Goal: Task Accomplishment & Management: Use online tool/utility

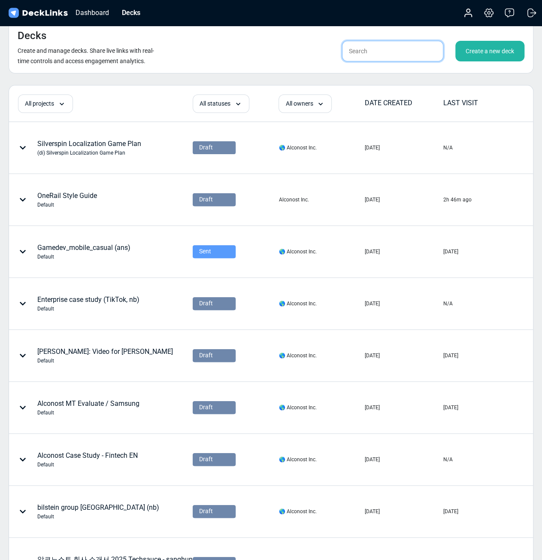
click at [431, 54] on input "text" at bounding box center [392, 51] width 101 height 21
type input "sanghun"
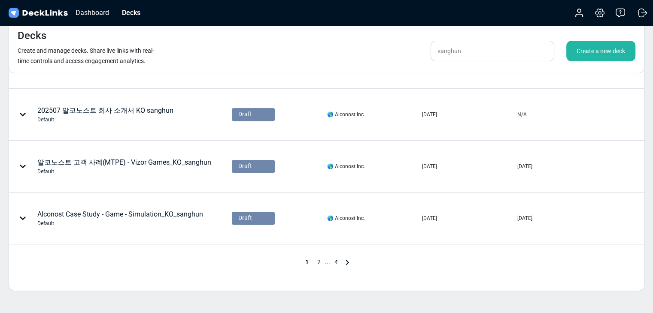
scroll to position [448, 0]
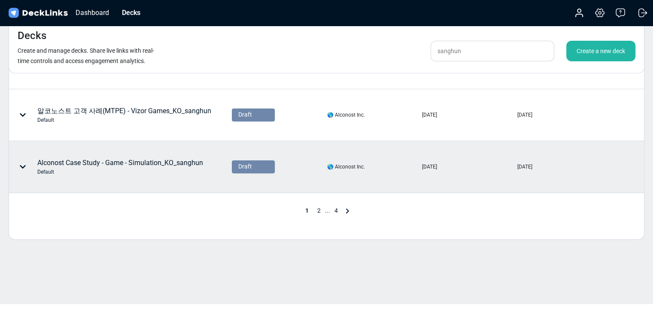
click at [186, 169] on div "Default" at bounding box center [120, 172] width 166 height 8
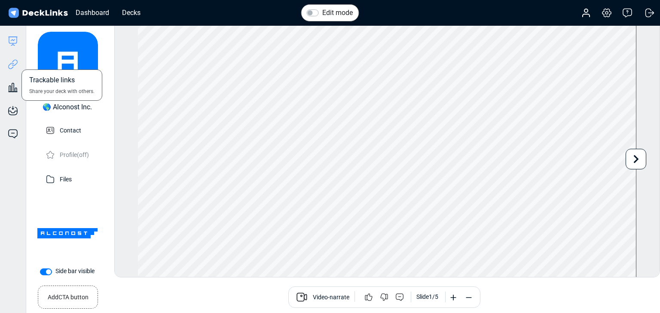
click at [12, 67] on icon at bounding box center [11, 66] width 6 height 6
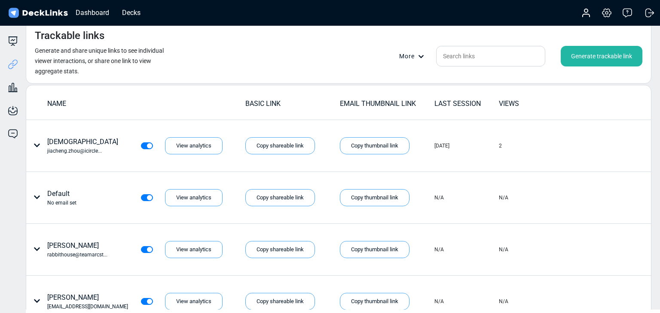
click at [548, 56] on div "Generate trackable link" at bounding box center [601, 56] width 82 height 21
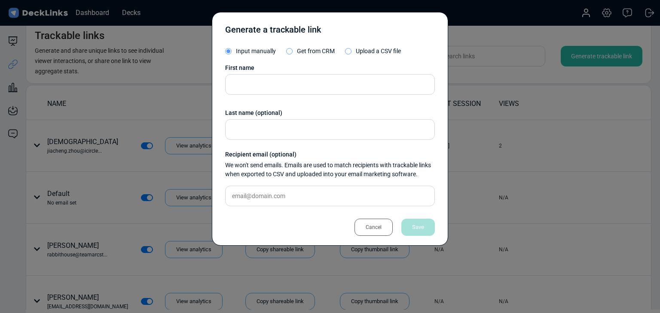
click at [304, 207] on div "First name Last name (optional) Recipient email (optional) We won't send emails…" at bounding box center [330, 139] width 210 height 150
click at [309, 203] on input "text" at bounding box center [330, 196] width 210 height 21
paste input "[PERSON_NAME][EMAIL_ADDRESS][DOMAIN_NAME]"
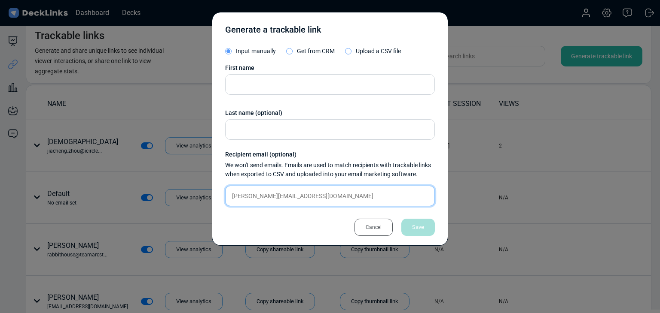
type input "[PERSON_NAME][EMAIL_ADDRESS][DOMAIN_NAME]"
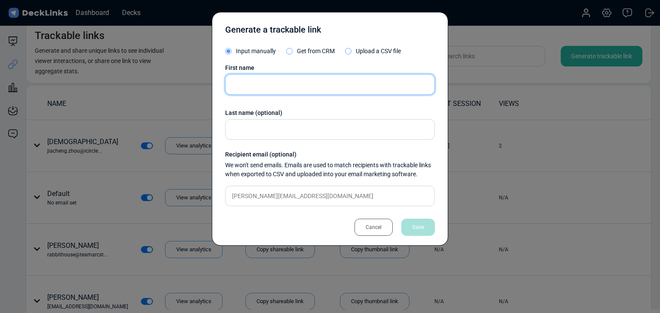
click at [313, 76] on input "text" at bounding box center [330, 84] width 210 height 21
paste input "[PERSON_NAME] [PERSON_NAME]"
type input "[PERSON_NAME] [PERSON_NAME]"
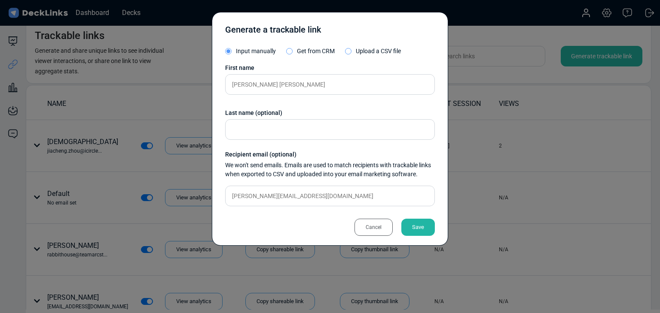
click at [430, 231] on div "Save" at bounding box center [417, 227] width 33 height 17
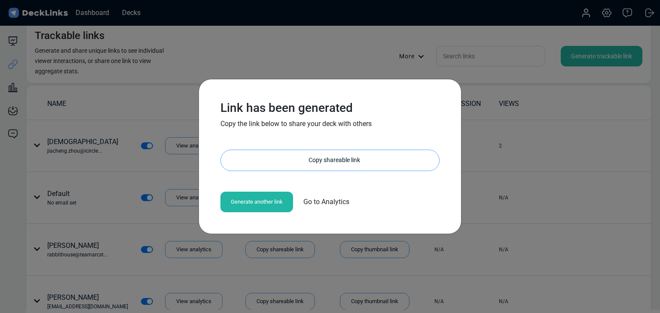
click at [291, 164] on div "Copy shareable link" at bounding box center [334, 160] width 210 height 21
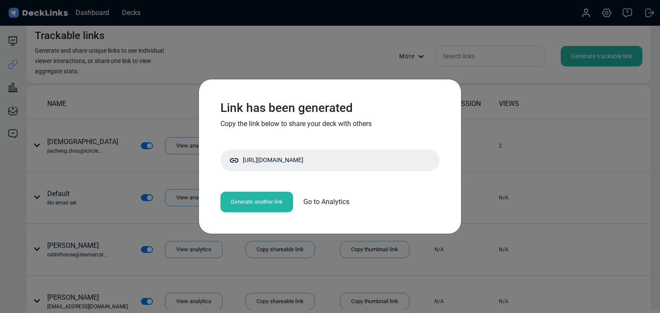
click at [148, 187] on div "Link has been generated Copy the link below to share your deck with others [URL…" at bounding box center [330, 156] width 660 height 313
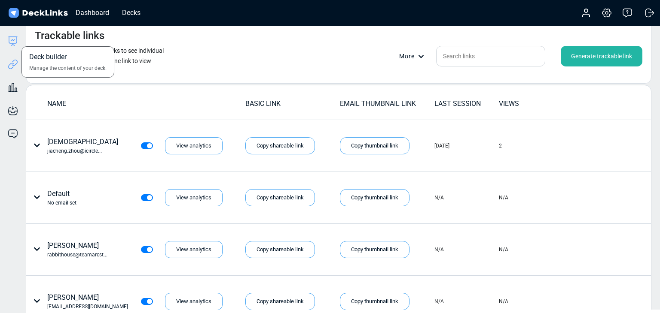
click at [12, 43] on icon at bounding box center [13, 40] width 8 height 6
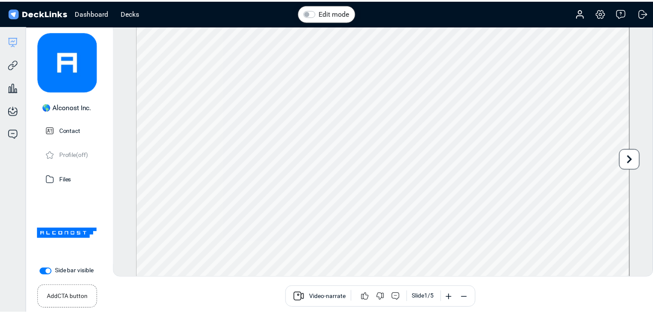
scroll to position [10, 0]
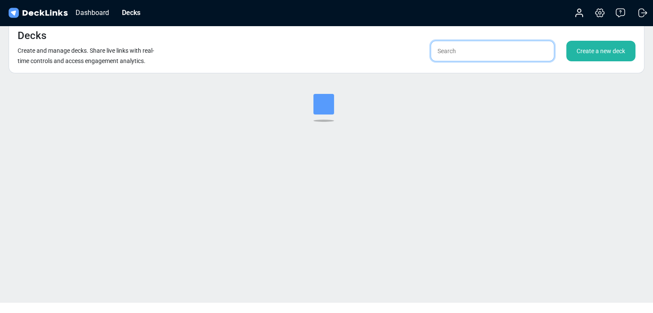
click at [481, 54] on input "text" at bounding box center [493, 51] width 124 height 21
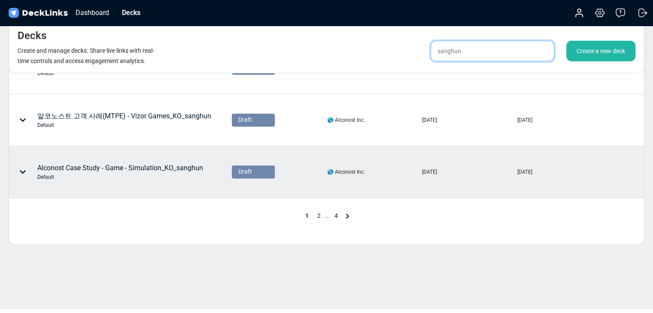
scroll to position [448, 0]
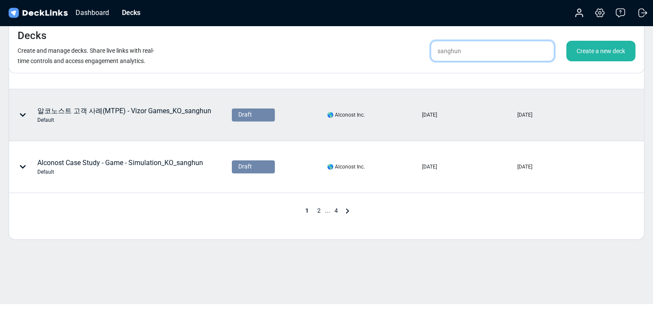
type input "sanghun"
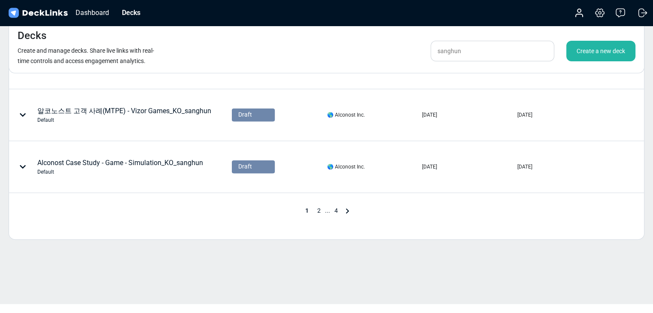
click at [318, 208] on span "2" at bounding box center [319, 210] width 12 height 7
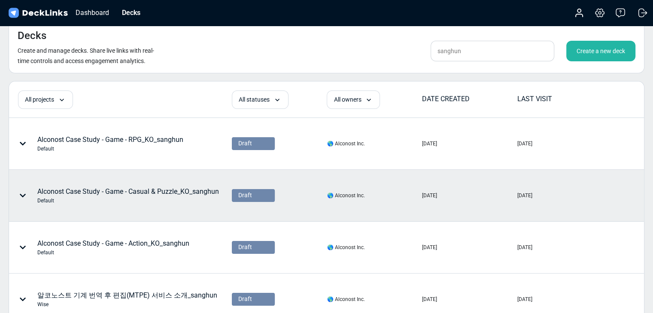
scroll to position [0, 0]
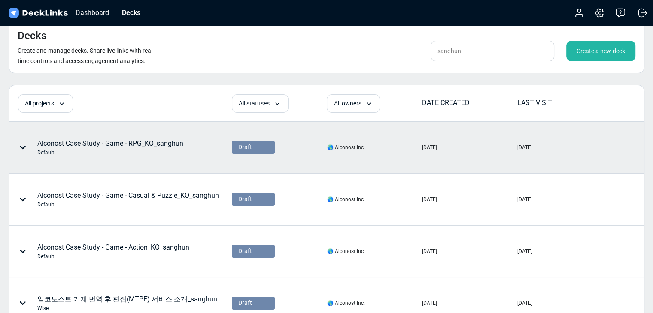
click at [156, 140] on div "Alconost Case Study - Game - RPG_KO_sanghun Default" at bounding box center [110, 148] width 146 height 18
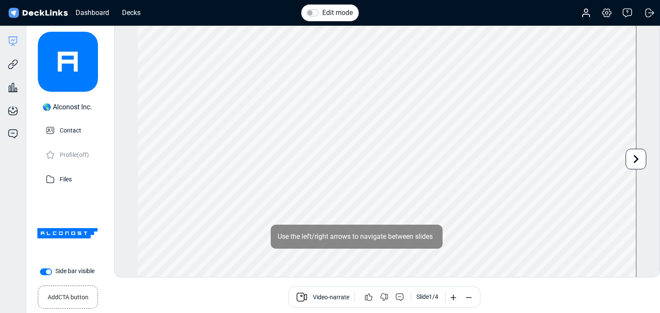
drag, startPoint x: 10, startPoint y: 61, endPoint x: 7, endPoint y: 173, distance: 111.3
click at [7, 173] on div "Deck builder Manage the content of your deck. Trackable links Share your deck w…" at bounding box center [13, 182] width 26 height 313
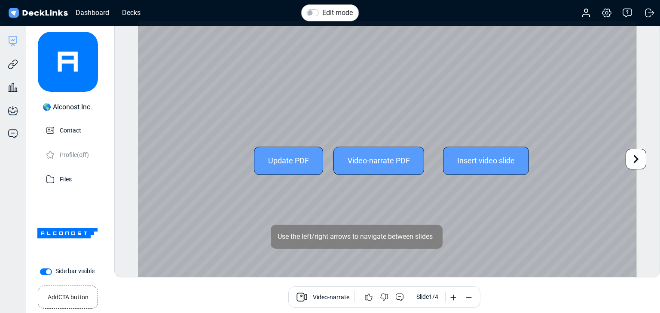
click at [548, 160] on icon at bounding box center [635, 159] width 16 height 16
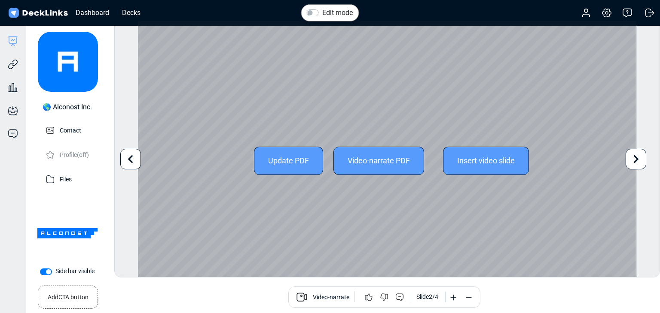
click at [548, 160] on icon at bounding box center [635, 159] width 16 height 16
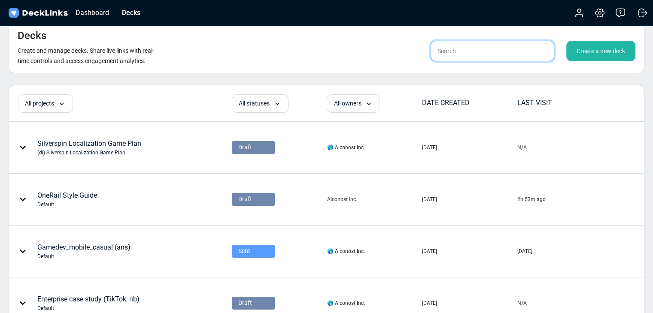
click at [475, 45] on input "text" at bounding box center [493, 51] width 124 height 21
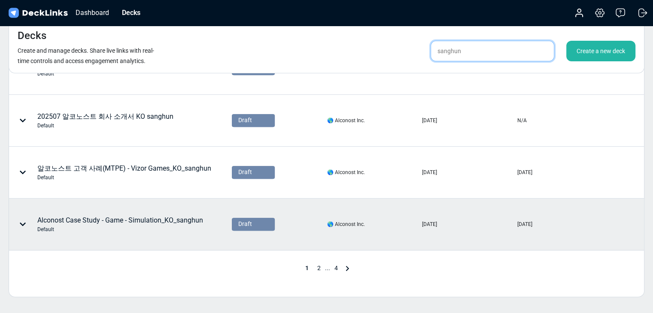
scroll to position [448, 0]
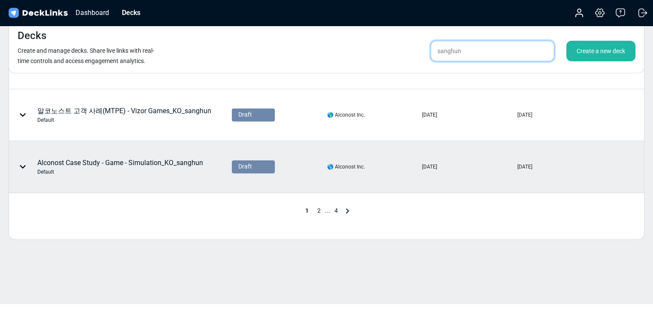
type input "sanghun"
click at [187, 167] on div "Alconost Case Study - Game - Simulation_KO_sanghun Default" at bounding box center [120, 167] width 166 height 18
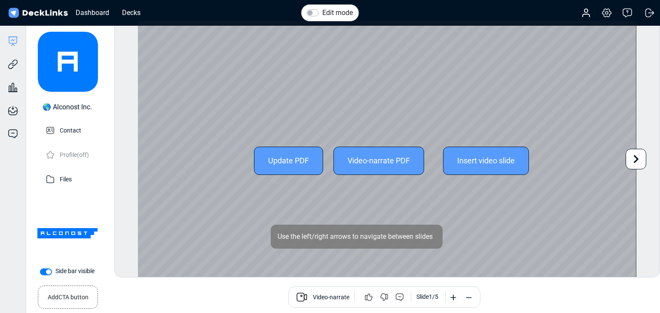
drag, startPoint x: 639, startPoint y: 161, endPoint x: 562, endPoint y: 141, distance: 79.7
click at [548, 161] on icon at bounding box center [635, 159] width 16 height 16
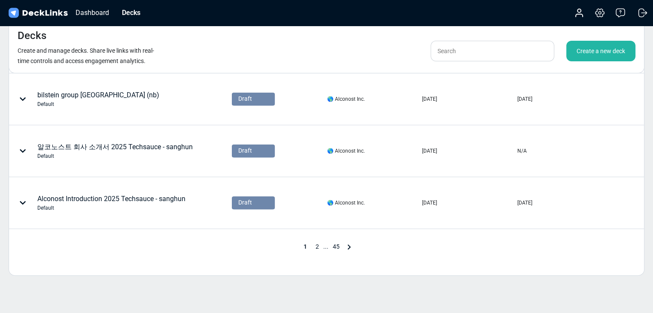
scroll to position [440, 0]
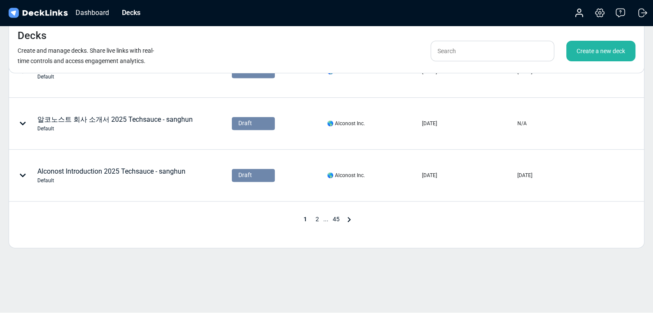
click at [316, 217] on span "2" at bounding box center [317, 219] width 12 height 7
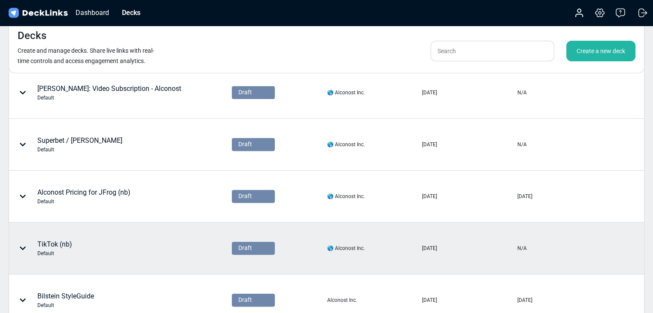
scroll to position [358, 0]
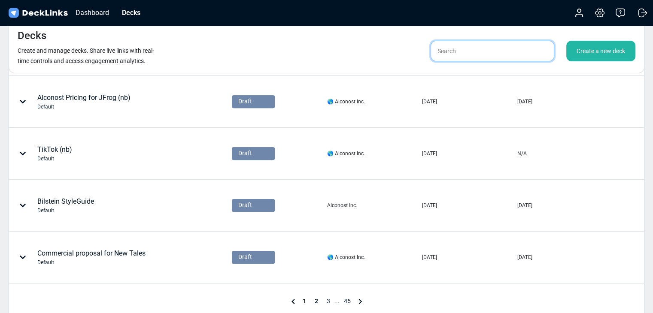
click at [459, 43] on input "text" at bounding box center [493, 51] width 124 height 21
type input "sanghun"
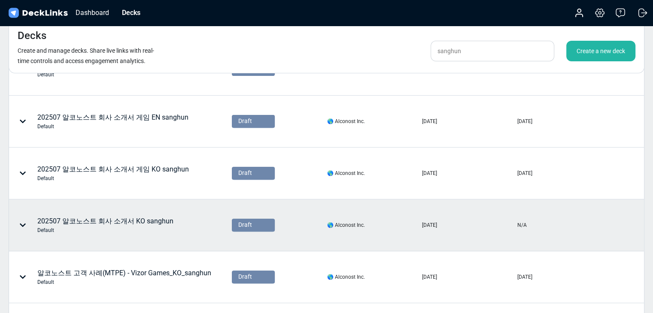
scroll to position [429, 0]
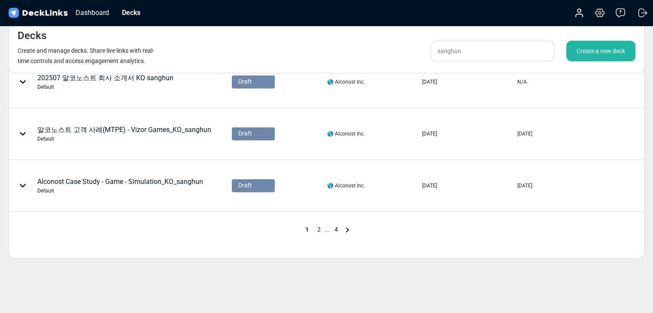
click at [318, 228] on span "2" at bounding box center [319, 229] width 12 height 7
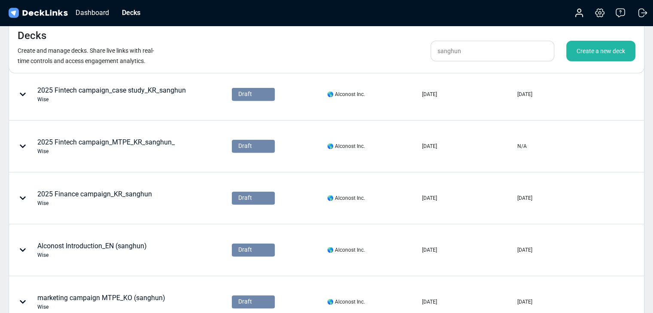
scroll to position [358, 0]
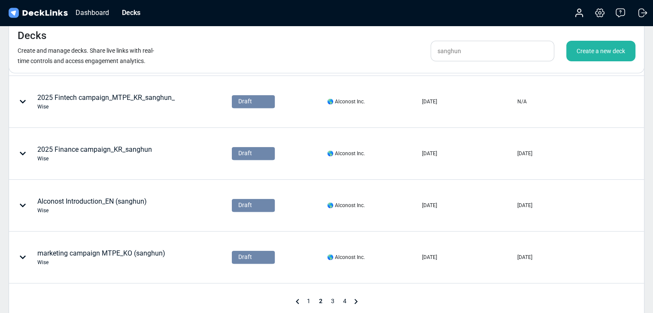
click at [329, 298] on span "3" at bounding box center [333, 301] width 12 height 7
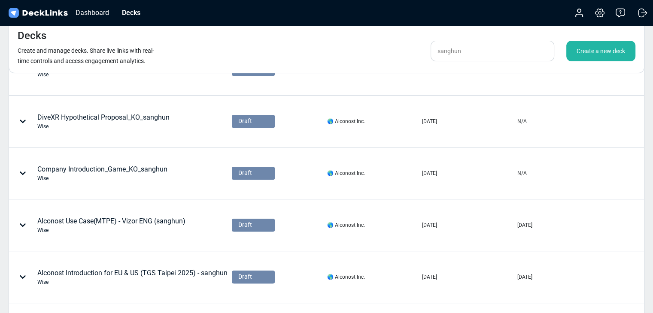
scroll to position [429, 0]
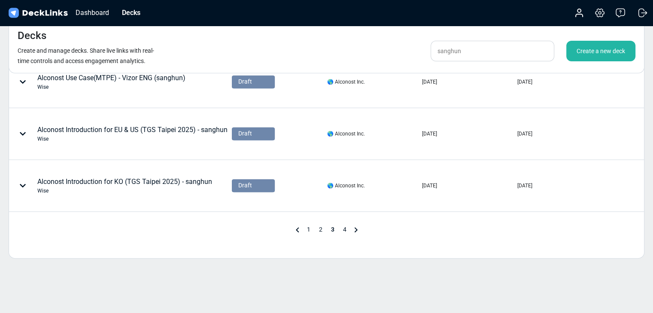
click at [346, 230] on span "4" at bounding box center [345, 229] width 12 height 7
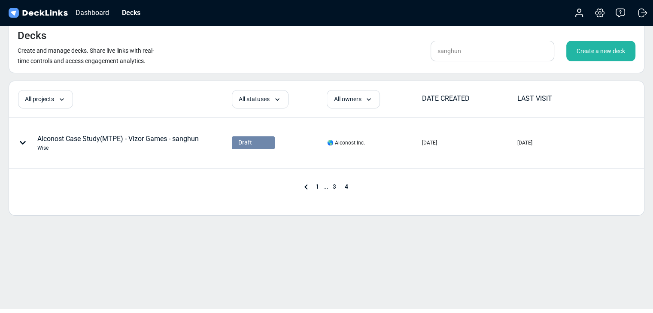
scroll to position [0, 0]
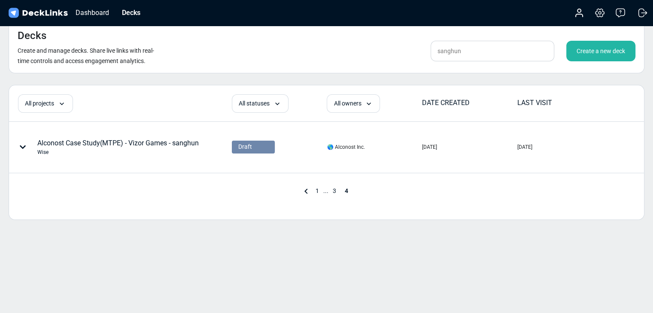
click at [319, 190] on span "1" at bounding box center [317, 191] width 12 height 7
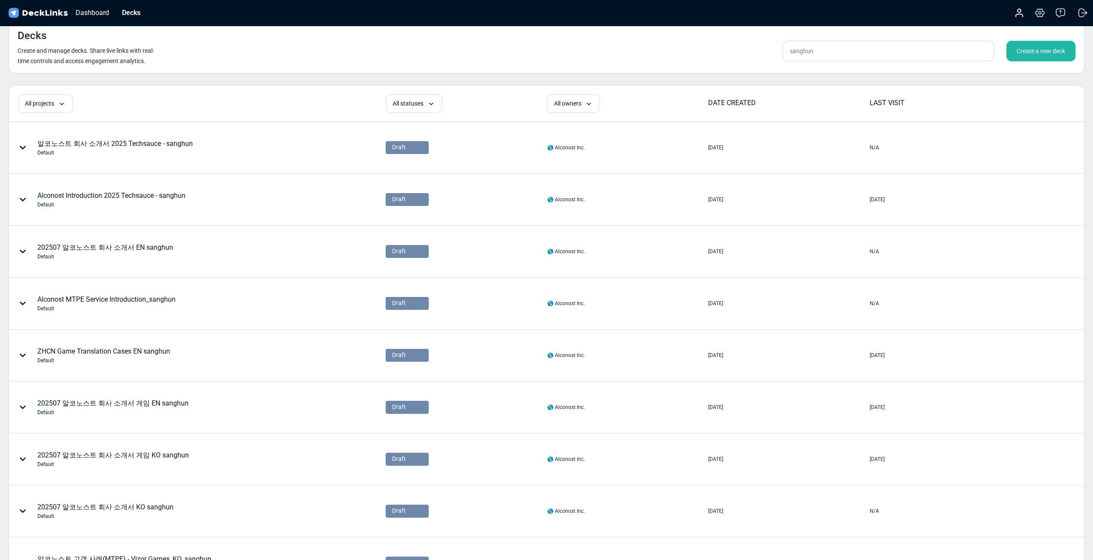
click at [548, 51] on div "Create a new deck" at bounding box center [1040, 51] width 69 height 21
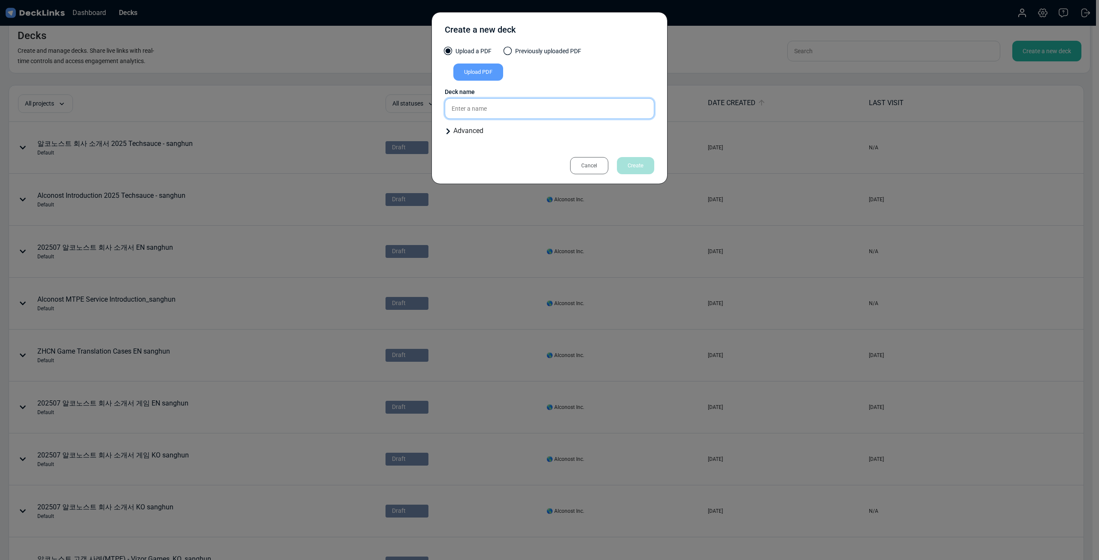
click at [523, 116] on input "text" at bounding box center [550, 108] width 210 height 21
click at [497, 76] on div "Upload PDF" at bounding box center [478, 72] width 50 height 17
click at [0, 0] on input "Upload PDF" at bounding box center [0, 0] width 0 height 0
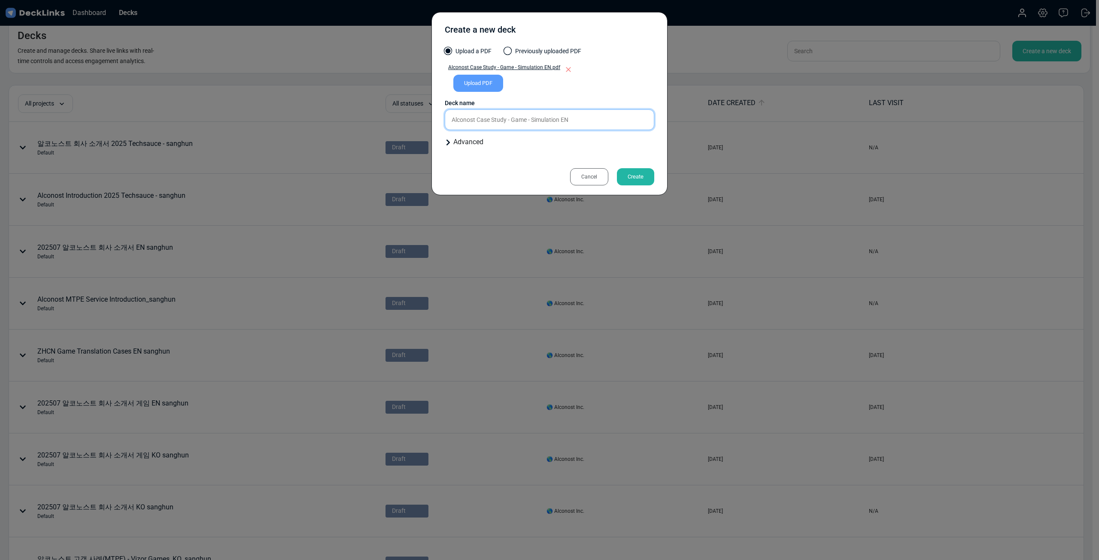
click at [548, 118] on input "Alconost Case Study - Game - Simulation EN" at bounding box center [550, 120] width 210 height 21
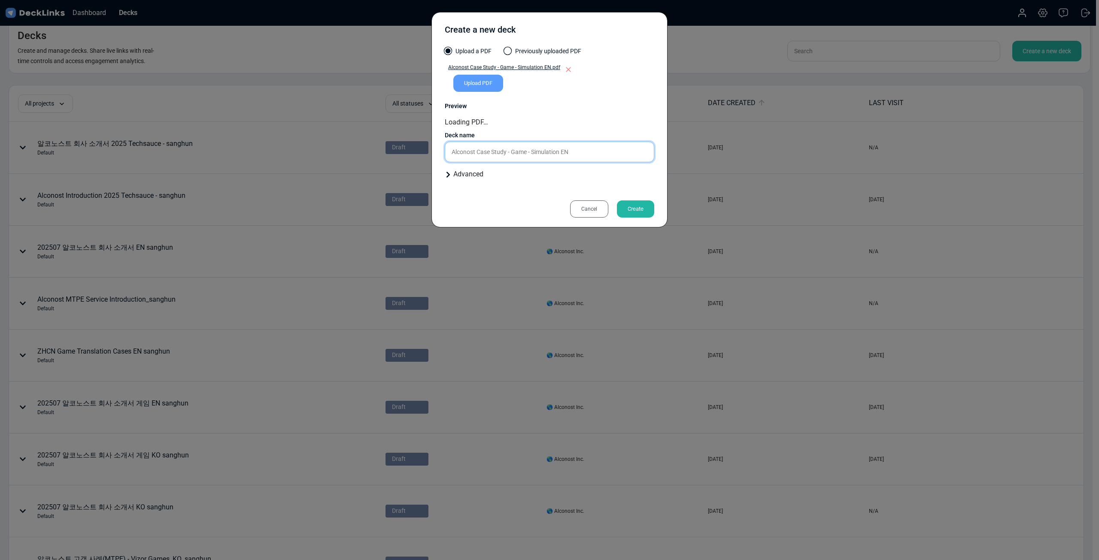
click at [548, 148] on div "Upload a PDF Previously uploaded PDF Alconost Case Study - Game - Simulation EN…" at bounding box center [550, 117] width 210 height 140
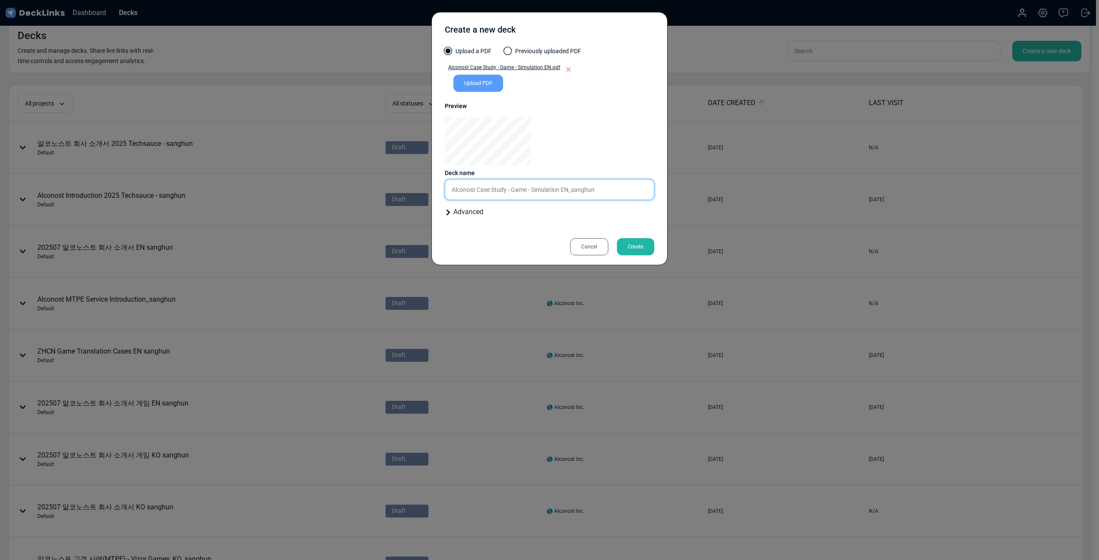
type input "Alconost Case Study - Game - Simulation EN_sanghun"
click at [548, 244] on div "Create" at bounding box center [635, 246] width 37 height 17
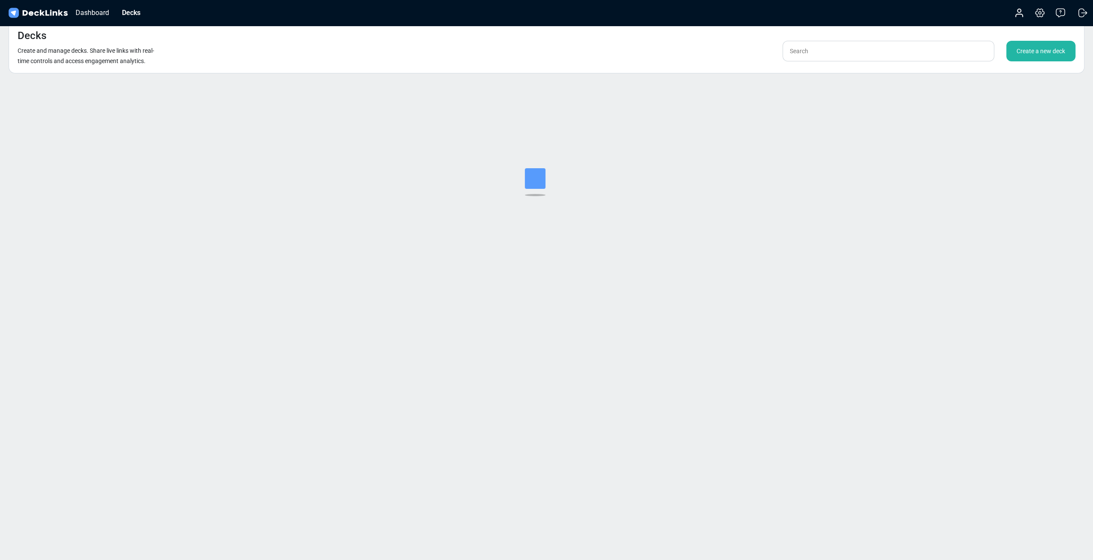
click at [548, 57] on div "Create a new deck" at bounding box center [1040, 51] width 69 height 21
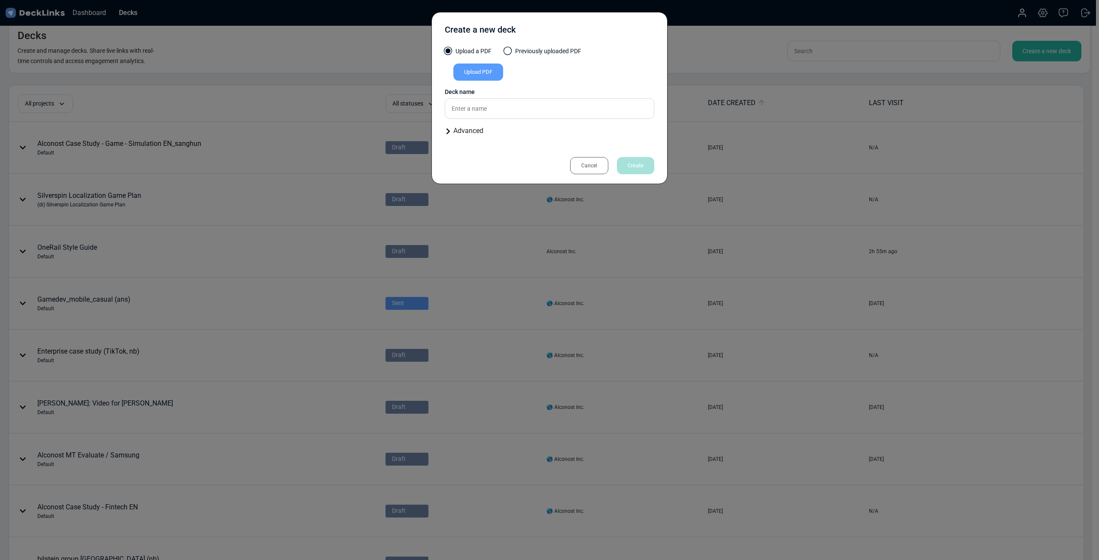
click at [485, 70] on div "Upload PDF" at bounding box center [478, 72] width 50 height 17
click at [0, 0] on input "Upload PDF" at bounding box center [0, 0] width 0 height 0
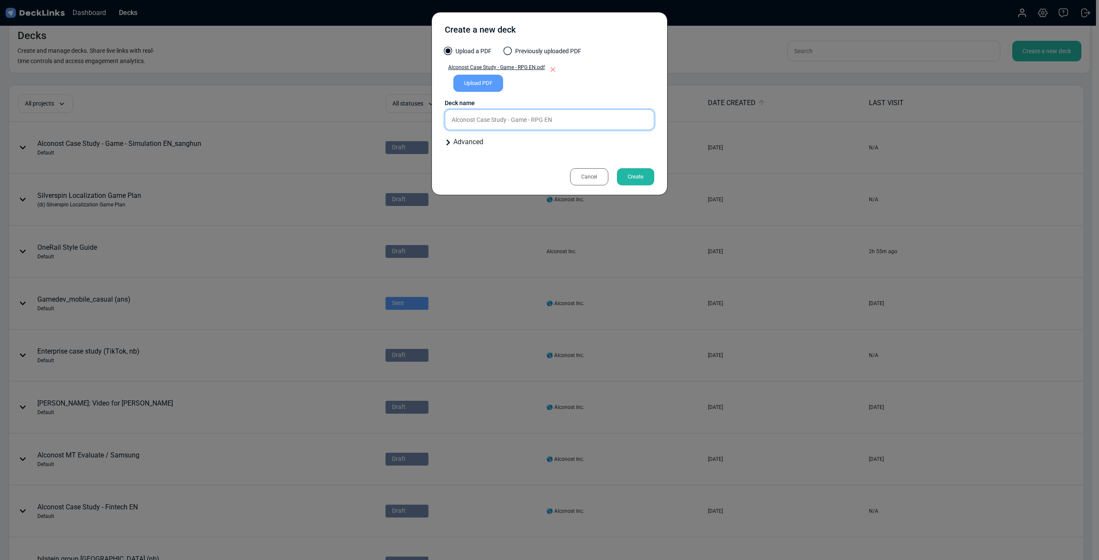
click at [548, 128] on input "Alconost Case Study - Game - RPG EN" at bounding box center [550, 120] width 210 height 21
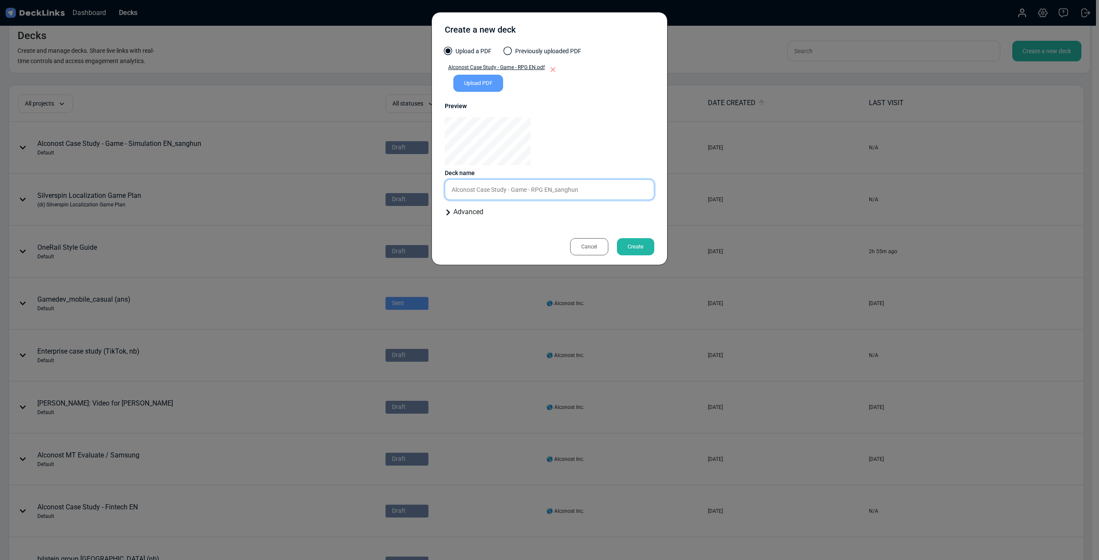
type input "Alconost Case Study - Game - RPG EN_sanghun"
click at [548, 243] on div "Create" at bounding box center [635, 246] width 37 height 17
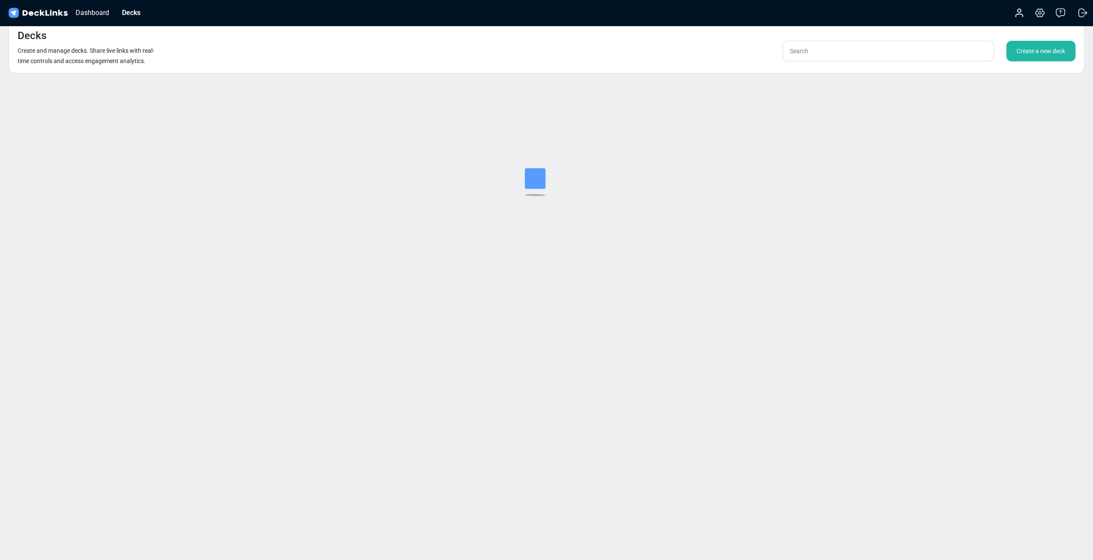
click at [548, 46] on div "Create a new deck" at bounding box center [1040, 51] width 69 height 21
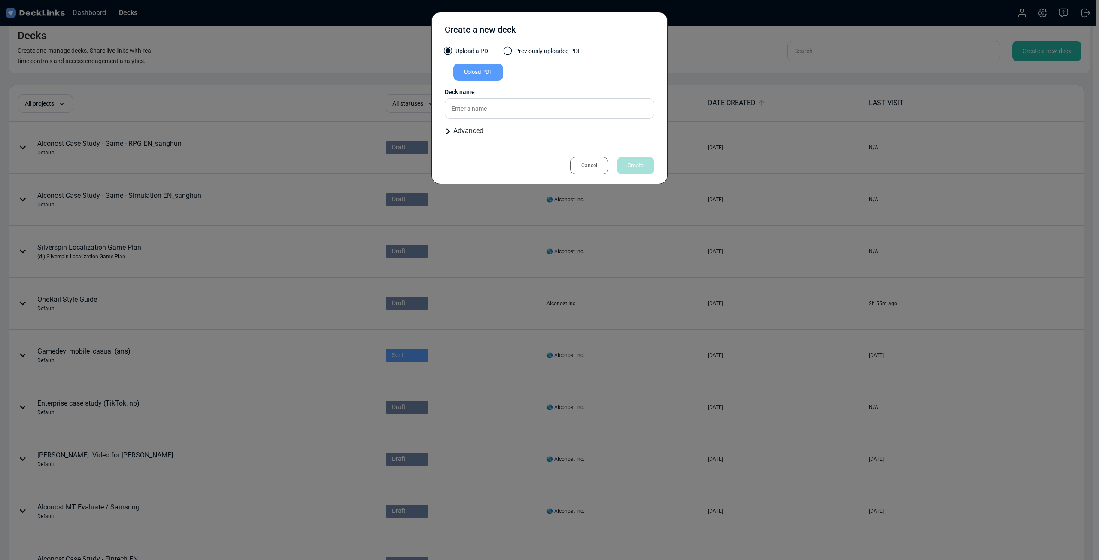
click at [479, 71] on div "Upload PDF" at bounding box center [478, 72] width 50 height 17
click at [0, 0] on input "Upload PDF" at bounding box center [0, 0] width 0 height 0
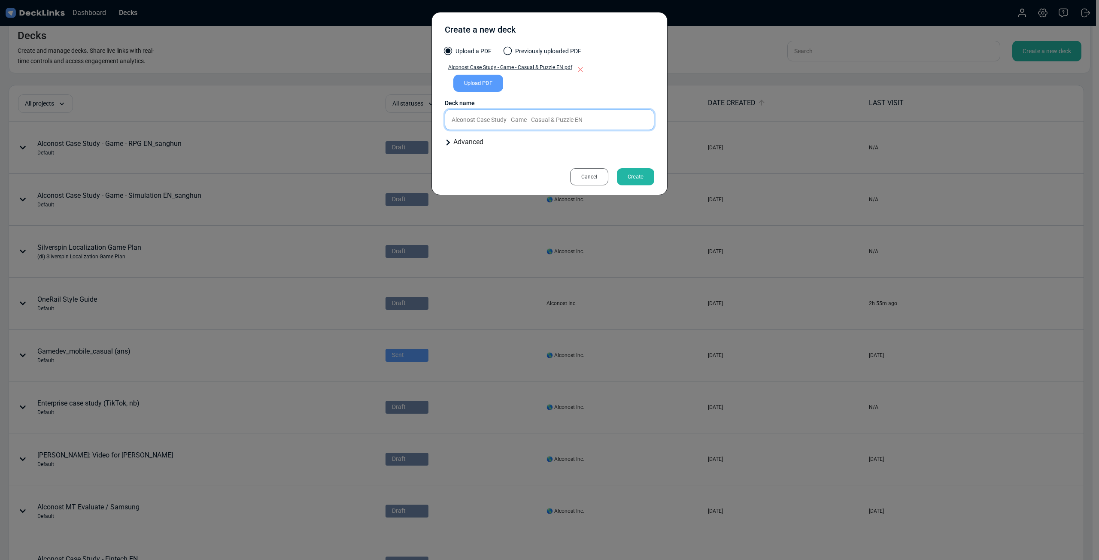
click at [548, 122] on input "Alconost Case Study - Game - Casual & Puzzle EN" at bounding box center [550, 120] width 210 height 21
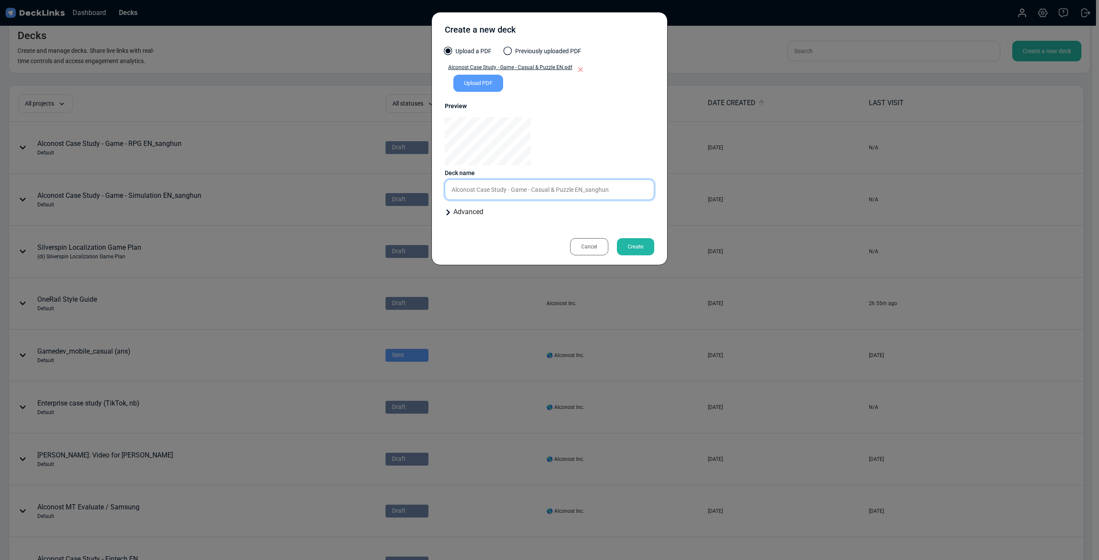
type input "Alconost Case Study - Game - Casual & Puzzle EN_sanghun"
click at [548, 246] on div "Create" at bounding box center [635, 246] width 37 height 17
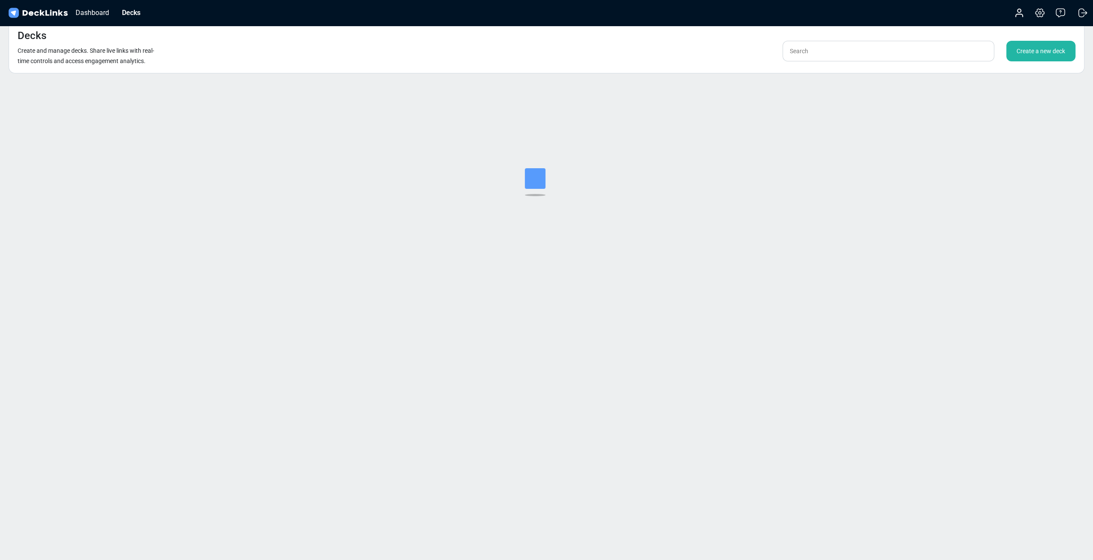
click at [548, 43] on div "Create a new deck" at bounding box center [1040, 51] width 69 height 21
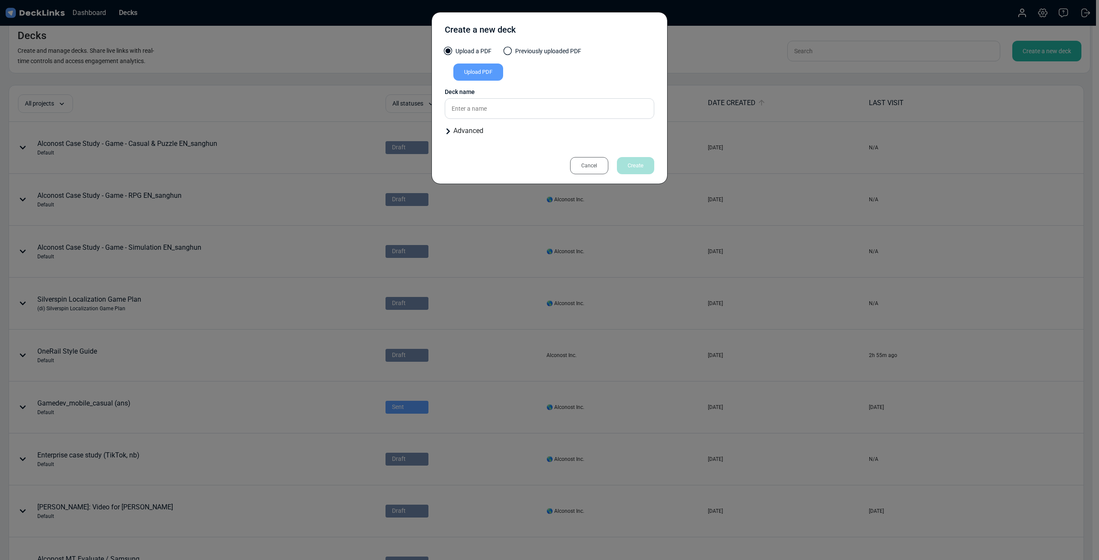
click at [486, 79] on div "Upload PDF" at bounding box center [478, 72] width 50 height 17
click at [0, 0] on input "Upload PDF" at bounding box center [0, 0] width 0 height 0
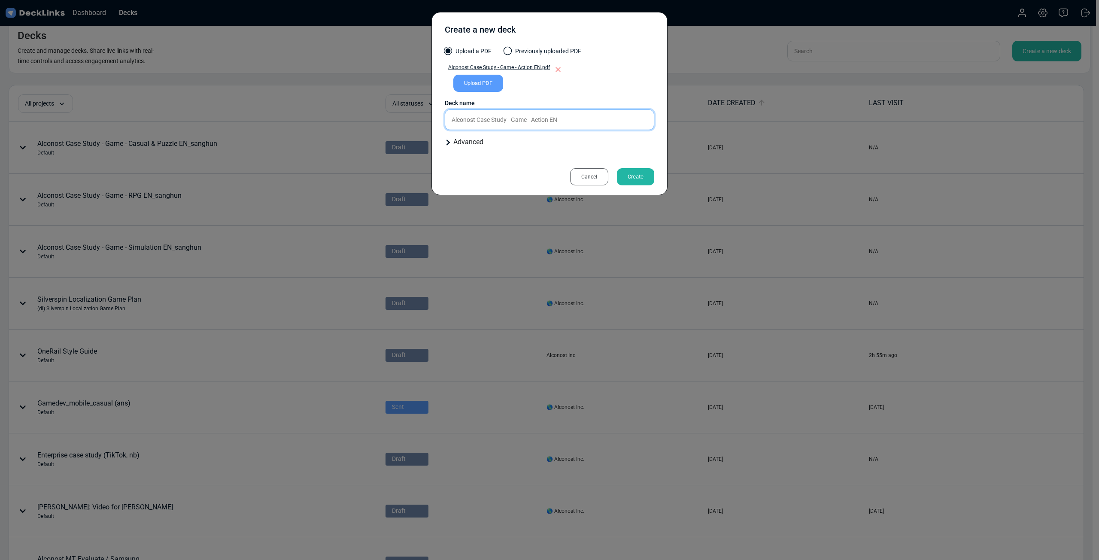
click at [548, 116] on input "Alconost Case Study - Game - Action EN" at bounding box center [550, 120] width 210 height 21
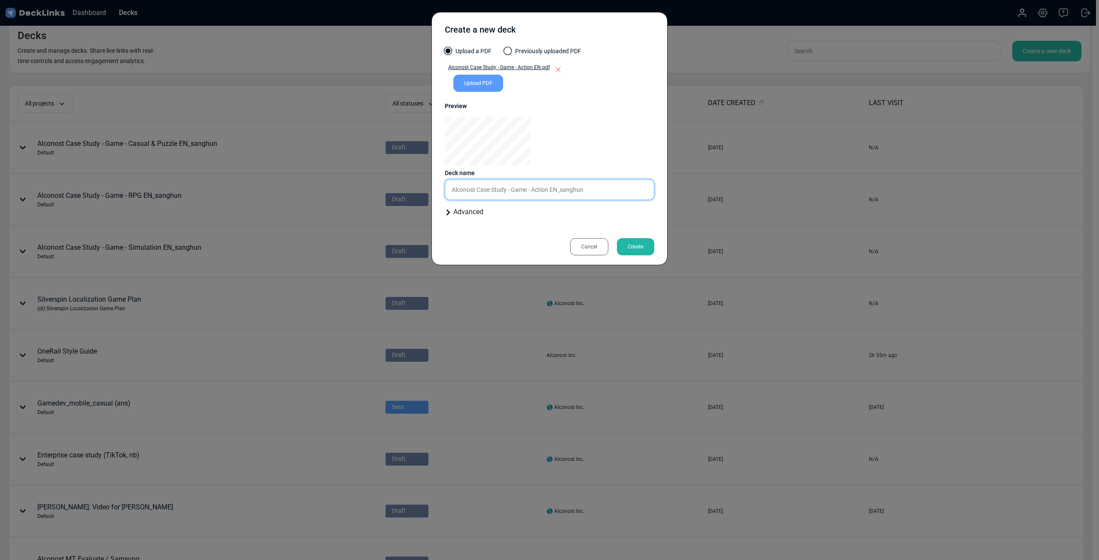
type input "Alconost Case Study - Game - Action EN_sanghun"
click at [548, 245] on div "Create" at bounding box center [635, 246] width 37 height 17
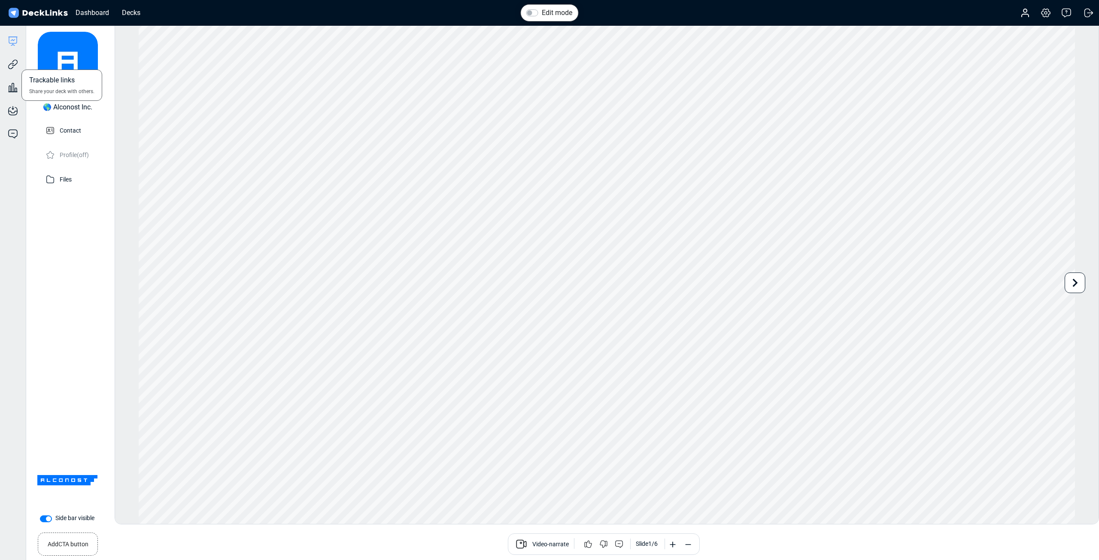
click at [18, 62] on div "Trackable links Share your deck with others." at bounding box center [13, 57] width 26 height 23
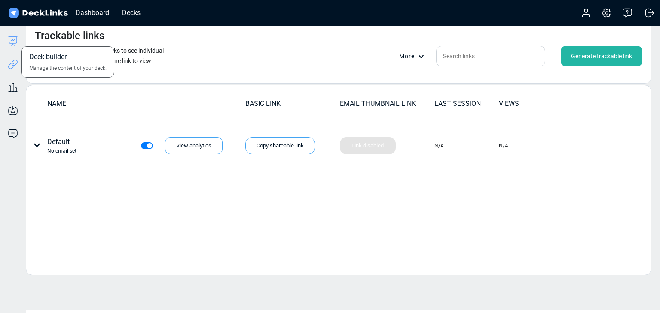
click at [17, 38] on icon at bounding box center [13, 40] width 8 height 6
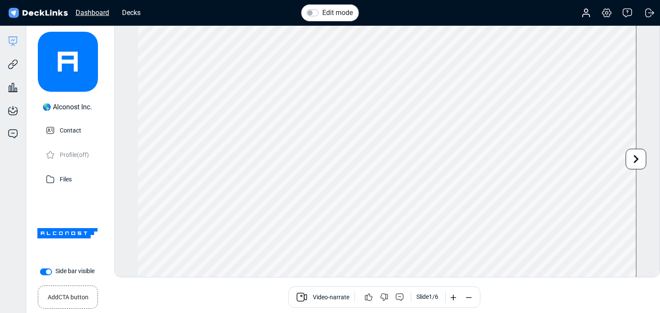
click at [81, 13] on div "Dashboard" at bounding box center [92, 12] width 42 height 11
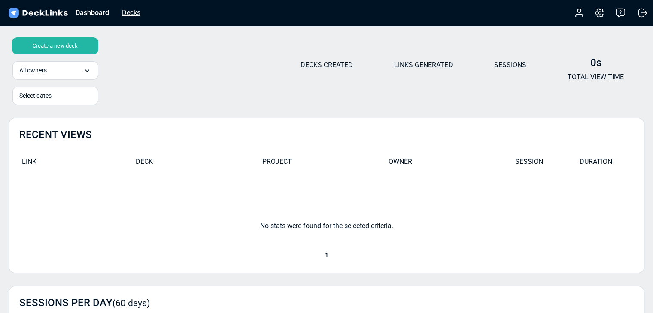
click at [137, 12] on div "Decks" at bounding box center [131, 12] width 27 height 11
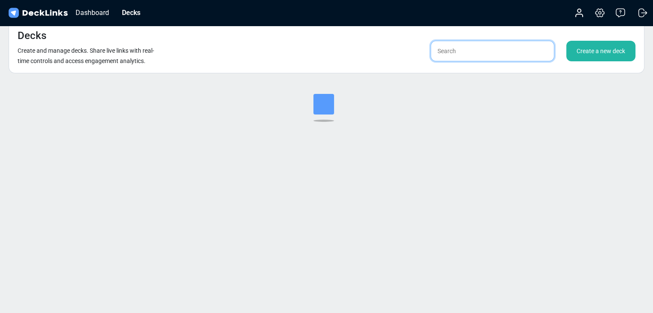
click at [522, 46] on input "text" at bounding box center [493, 51] width 124 height 21
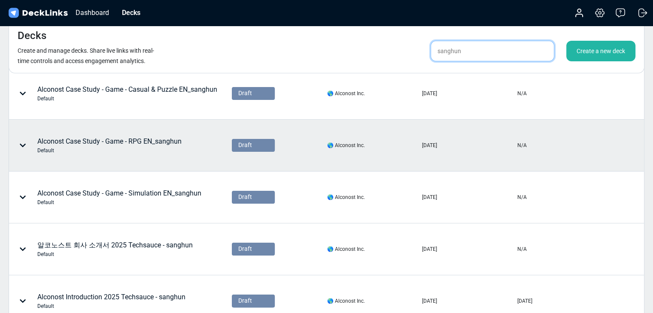
scroll to position [143, 0]
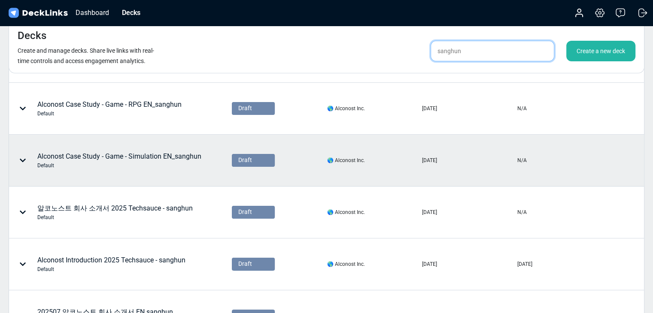
type input "sanghun"
click at [170, 158] on div "Alconost Case Study - Game - Simulation EN_sanghun Default" at bounding box center [119, 161] width 164 height 18
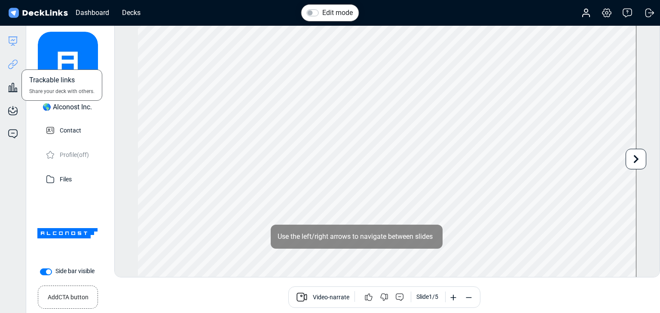
click at [15, 64] on icon at bounding box center [15, 63] width 6 height 6
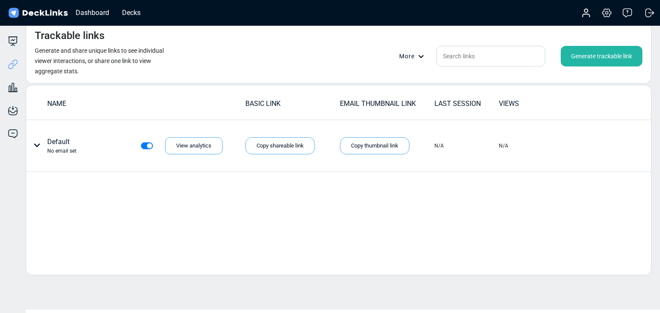
click at [548, 37] on div "Trackable links Generate and share unique links to see individual viewer intera…" at bounding box center [338, 52] width 625 height 63
click at [548, 52] on div "Generate trackable link" at bounding box center [601, 56] width 82 height 21
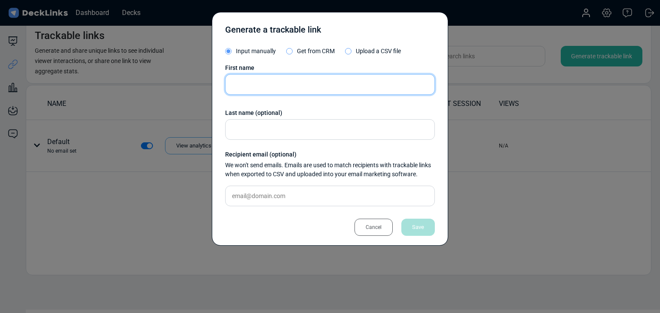
click at [303, 86] on input "text" at bounding box center [330, 84] width 210 height 21
paste input "[PERSON_NAME] [PERSON_NAME]"
type input "[PERSON_NAME] [PERSON_NAME]"
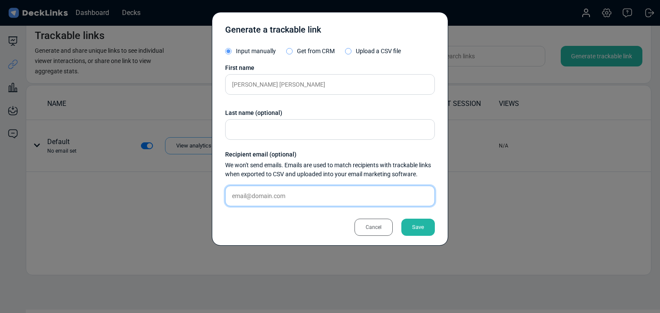
click at [309, 195] on input "text" at bounding box center [330, 196] width 210 height 21
paste input "[PERSON_NAME][EMAIL_ADDRESS][DOMAIN_NAME]"
type input "[PERSON_NAME][EMAIL_ADDRESS][DOMAIN_NAME]"
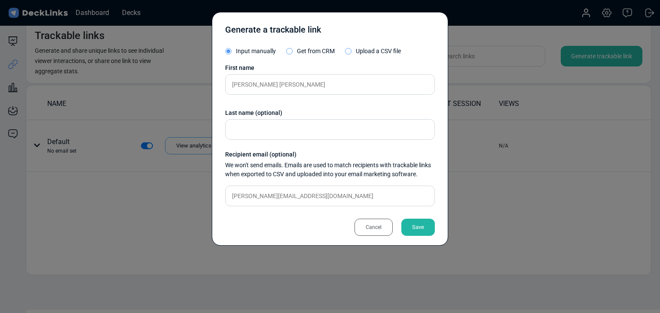
click at [411, 227] on div "Save" at bounding box center [417, 227] width 33 height 17
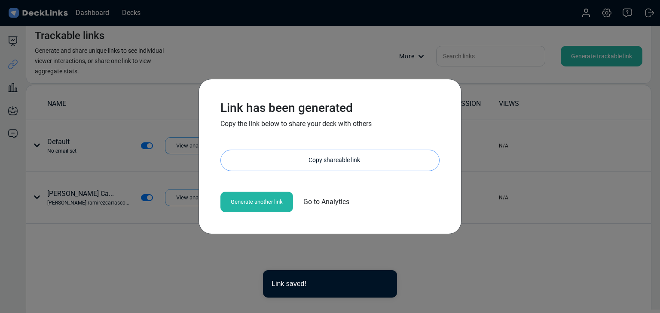
click at [316, 163] on div "Copy shareable link" at bounding box center [334, 160] width 210 height 21
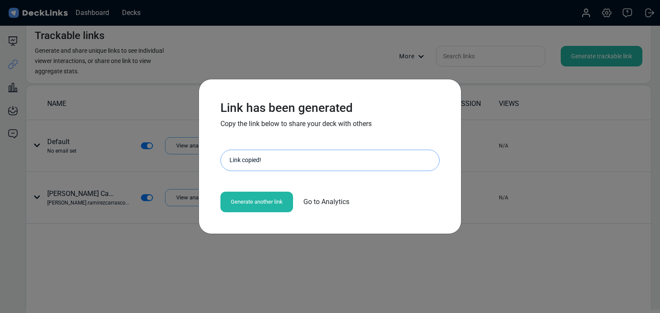
click at [170, 189] on div "Link has been generated Copy the link below to share your deck with others [URL…" at bounding box center [330, 156] width 660 height 313
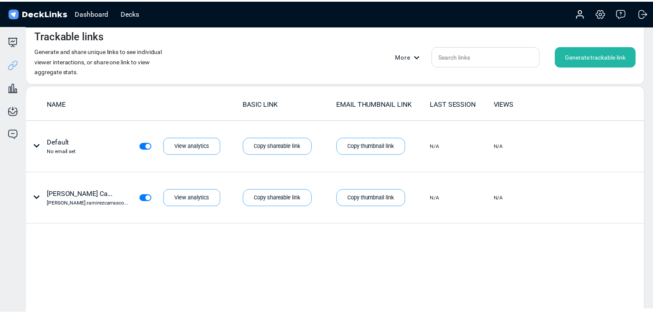
scroll to position [10, 0]
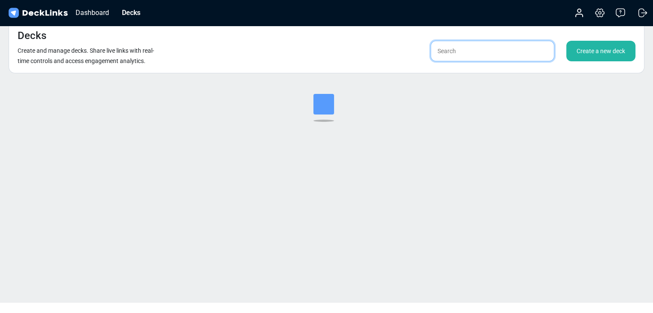
click at [498, 51] on input "text" at bounding box center [493, 51] width 124 height 21
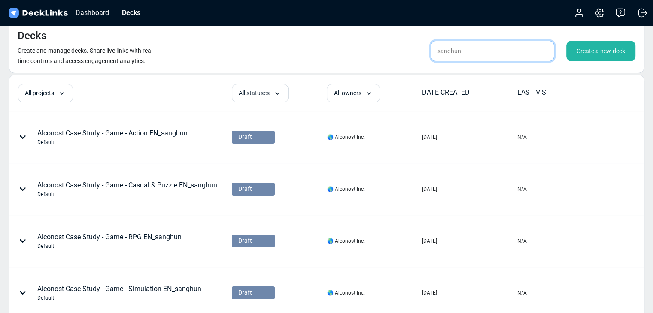
type input "sanghun"
click at [548, 41] on div "Decks Create and manage decks. Share live links with real-time controls and acc…" at bounding box center [327, 47] width 636 height 53
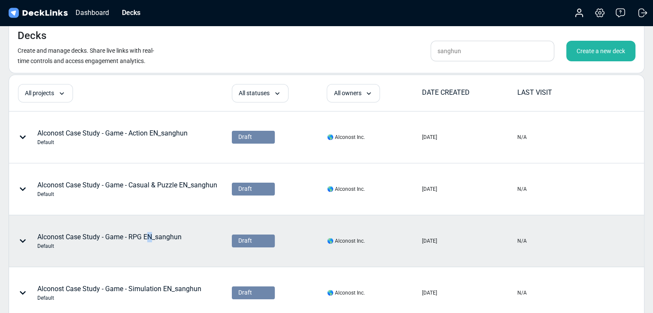
click at [150, 232] on div "Alconost Case Study - Game - RPG EN_sanghun Default" at bounding box center [109, 241] width 144 height 18
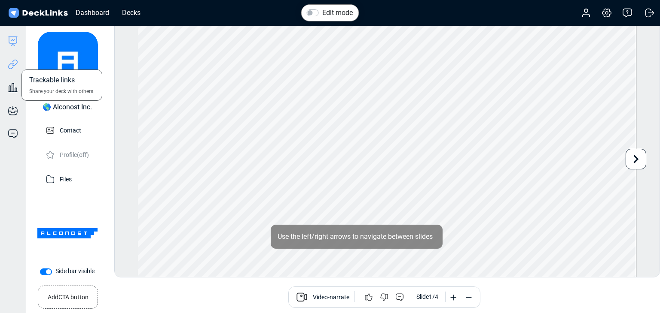
click at [11, 66] on icon at bounding box center [13, 64] width 10 height 10
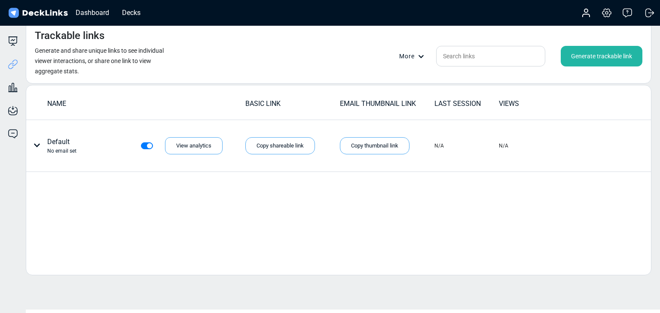
click at [548, 46] on div "Generate trackable link" at bounding box center [601, 56] width 82 height 21
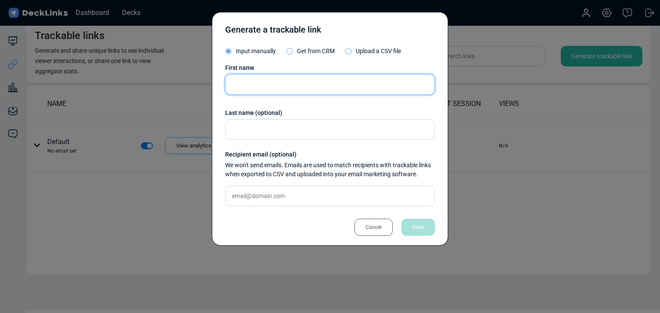
click at [280, 90] on input "text" at bounding box center [330, 84] width 210 height 21
paste input "[PERSON_NAME] [PERSON_NAME]"
type input "[PERSON_NAME] [PERSON_NAME]"
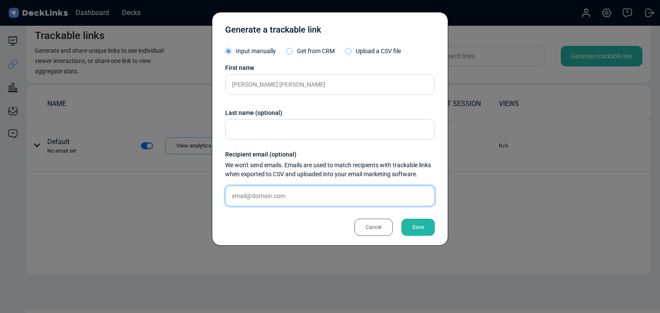
click at [355, 203] on input "text" at bounding box center [330, 196] width 210 height 21
paste input "[PERSON_NAME][EMAIL_ADDRESS][DOMAIN_NAME]"
type input "[PERSON_NAME][EMAIL_ADDRESS][DOMAIN_NAME]"
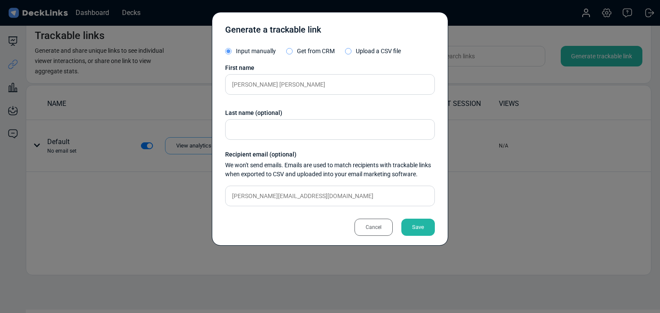
click at [428, 228] on div "Save" at bounding box center [417, 227] width 33 height 17
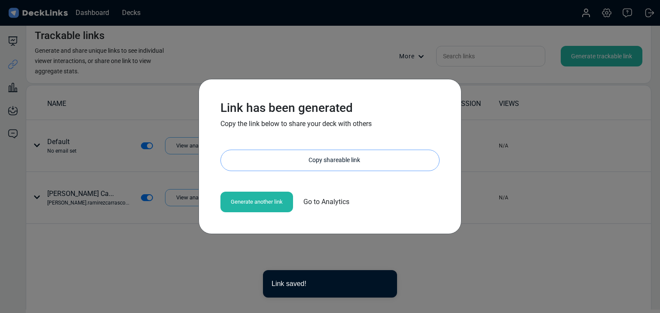
click at [352, 161] on div "Copy shareable link" at bounding box center [334, 160] width 210 height 21
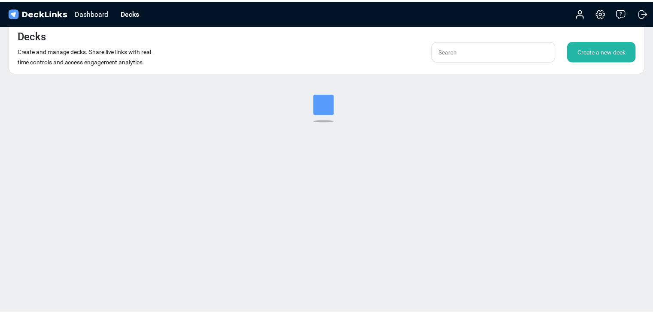
scroll to position [10, 0]
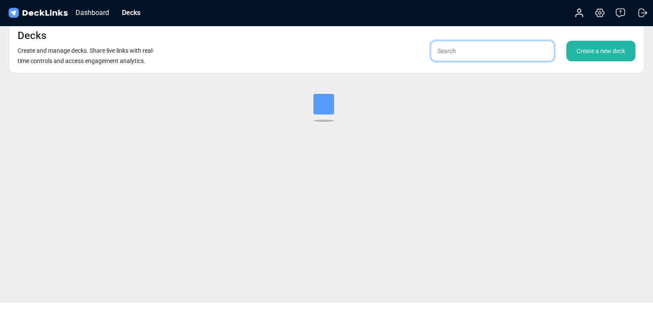
click at [460, 48] on input "text" at bounding box center [493, 51] width 124 height 21
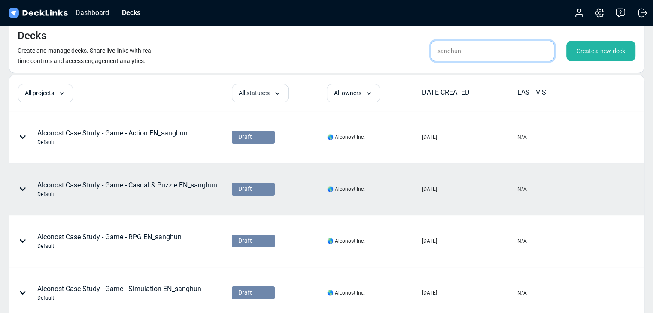
type input "sanghun"
click at [161, 188] on div "Alconost Case Study - Game - Casual & Puzzle EN_sanghun Default" at bounding box center [127, 189] width 180 height 18
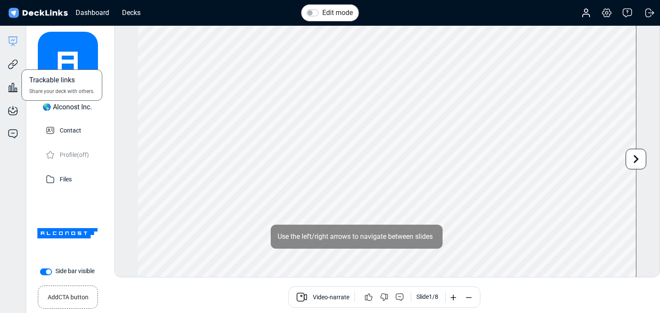
click at [6, 67] on div "Trackable links Share your deck with others." at bounding box center [13, 57] width 26 height 23
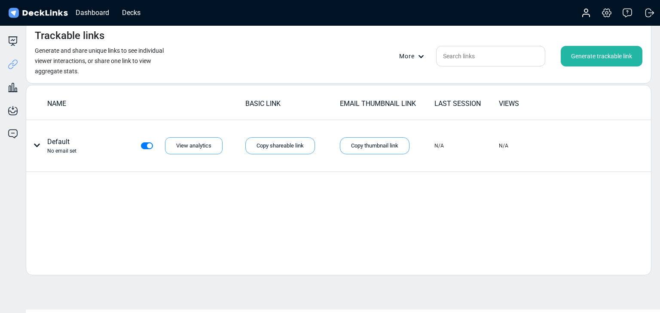
click at [548, 58] on div "Generate trackable link" at bounding box center [601, 56] width 82 height 21
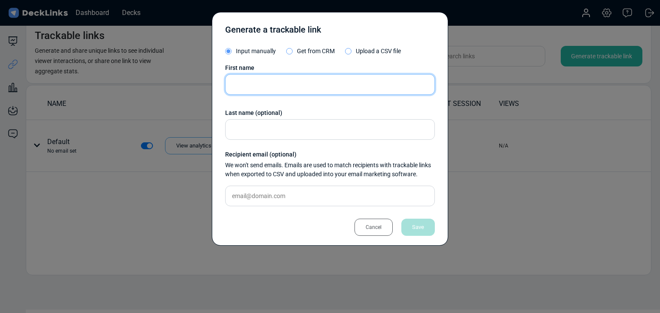
click at [257, 80] on input "text" at bounding box center [330, 84] width 210 height 21
paste input "[PERSON_NAME] [PERSON_NAME]"
type input "[PERSON_NAME] [PERSON_NAME]"
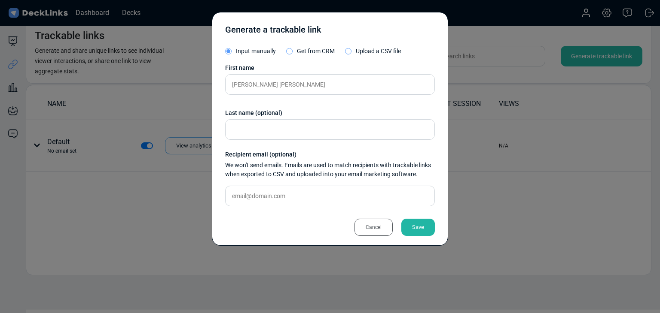
click at [303, 181] on div "First name [PERSON_NAME] [PERSON_NAME] Last name (optional) Recipient email (op…" at bounding box center [330, 139] width 210 height 150
click at [304, 189] on input "text" at bounding box center [330, 196] width 210 height 21
paste input "[PERSON_NAME][EMAIL_ADDRESS][DOMAIN_NAME]"
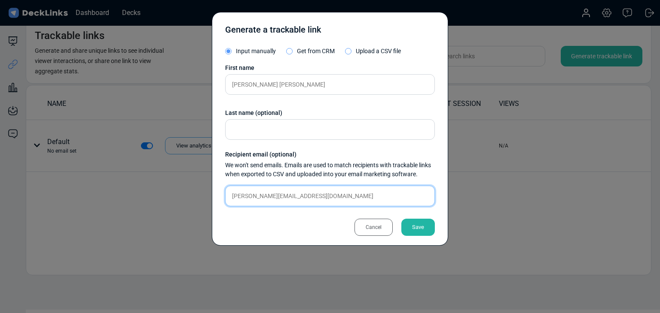
type input "[PERSON_NAME][EMAIL_ADDRESS][DOMAIN_NAME]"
click at [405, 228] on div "Save" at bounding box center [417, 227] width 33 height 17
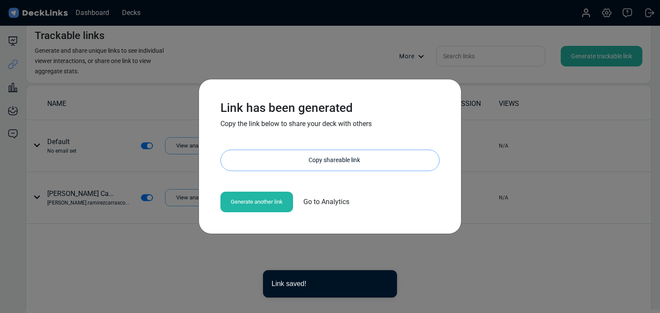
click at [352, 159] on div "Copy shareable link" at bounding box center [334, 160] width 210 height 21
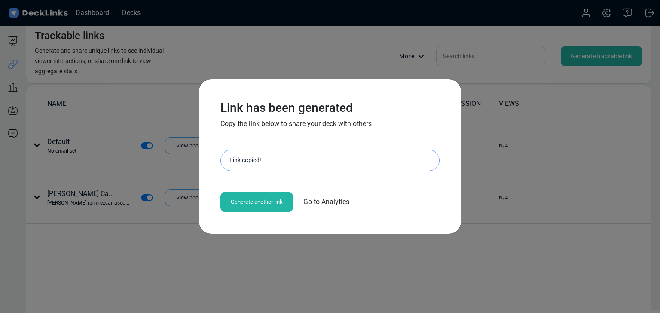
click at [131, 181] on div "Link has been generated Copy the link below to share your deck with others [URL…" at bounding box center [330, 156] width 660 height 313
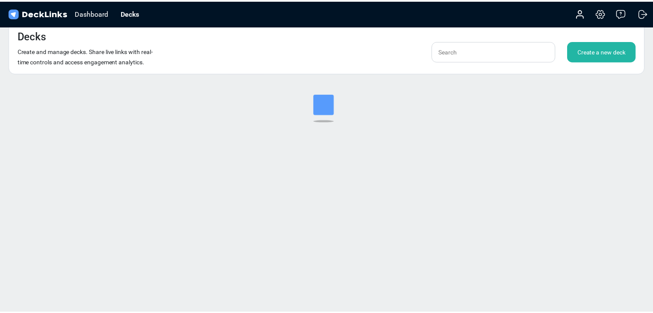
scroll to position [10, 0]
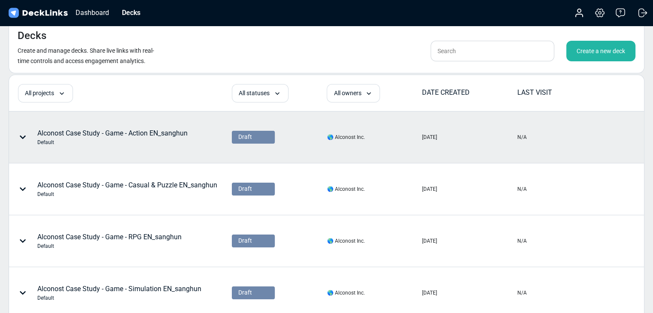
click at [144, 134] on div "Alconost Case Study - Game - Action EN_sanghun Default" at bounding box center [112, 137] width 150 height 18
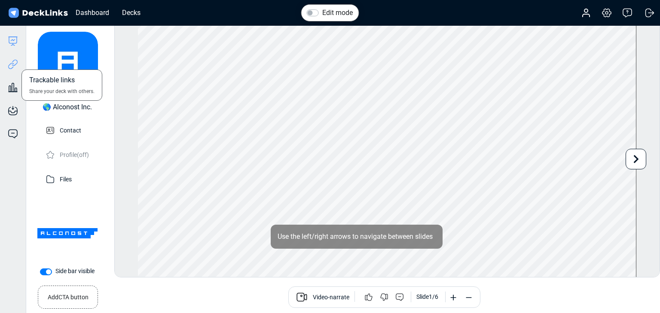
click at [15, 67] on icon at bounding box center [13, 64] width 10 height 10
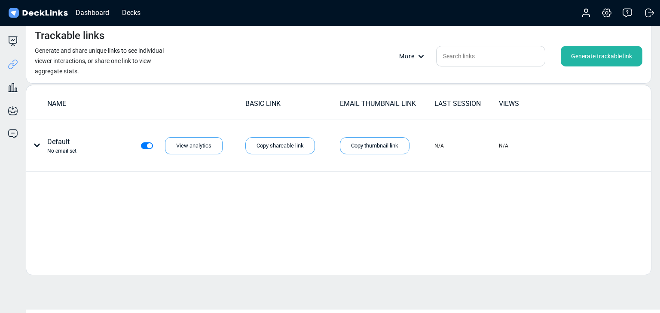
click at [548, 57] on div "Generate trackable link" at bounding box center [601, 56] width 82 height 21
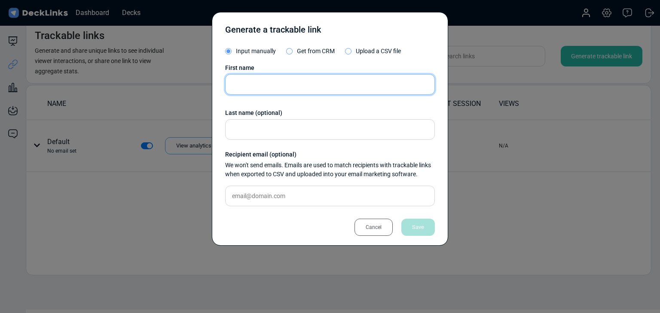
click at [350, 88] on input "text" at bounding box center [330, 84] width 210 height 21
paste input "[PERSON_NAME] [PERSON_NAME]"
type input "[PERSON_NAME] [PERSON_NAME]"
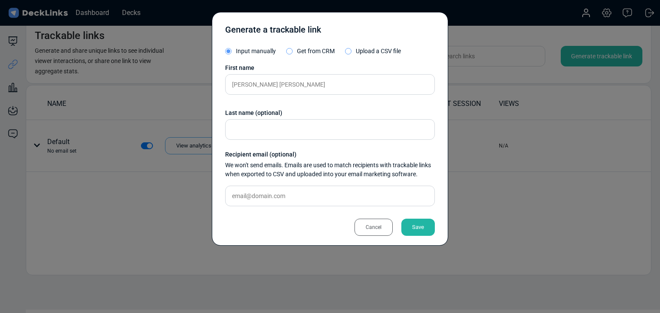
click at [283, 184] on div "First name [PERSON_NAME] [PERSON_NAME] Last name (optional) Recipient email (op…" at bounding box center [330, 139] width 210 height 150
click at [302, 197] on input "text" at bounding box center [330, 196] width 210 height 21
paste input "[PERSON_NAME][EMAIL_ADDRESS][DOMAIN_NAME]"
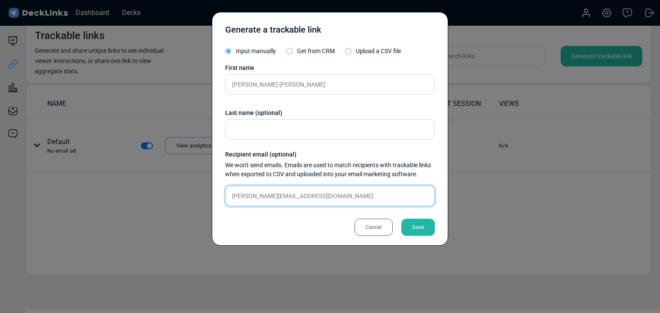
type input "[PERSON_NAME][EMAIL_ADDRESS][DOMAIN_NAME]"
click at [426, 233] on div "Save" at bounding box center [417, 227] width 33 height 17
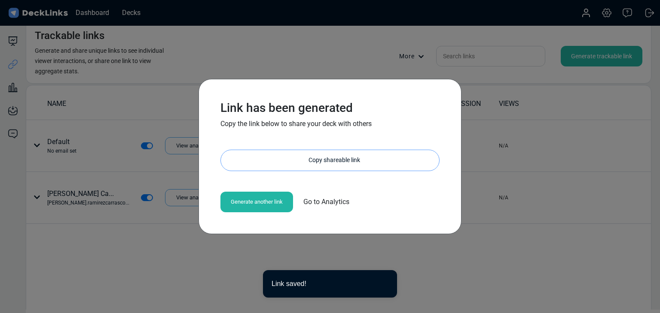
click at [295, 164] on div "Copy shareable link" at bounding box center [334, 160] width 210 height 21
